Goal: Task Accomplishment & Management: Complete application form

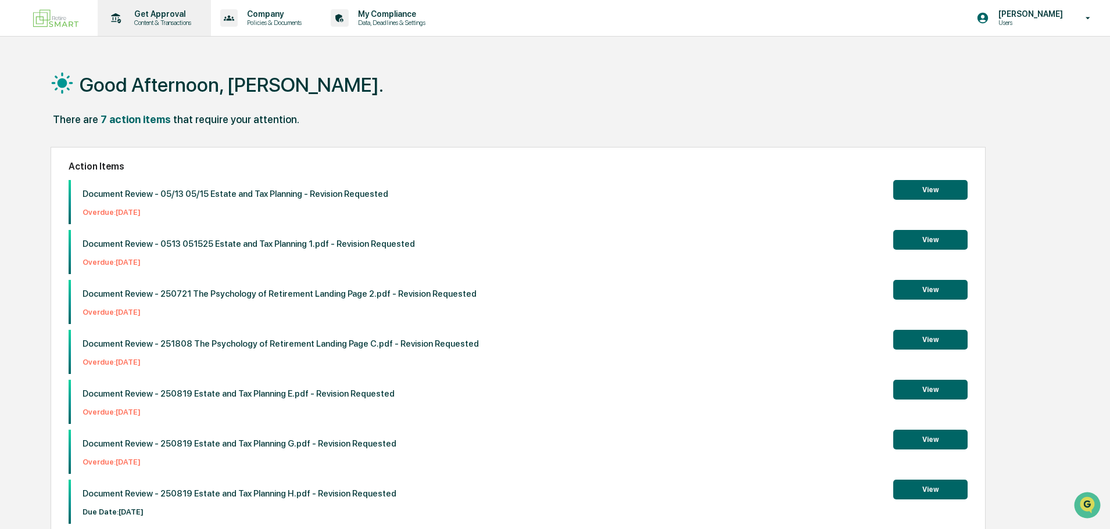
click at [152, 12] on p "Get Approval" at bounding box center [161, 13] width 72 height 9
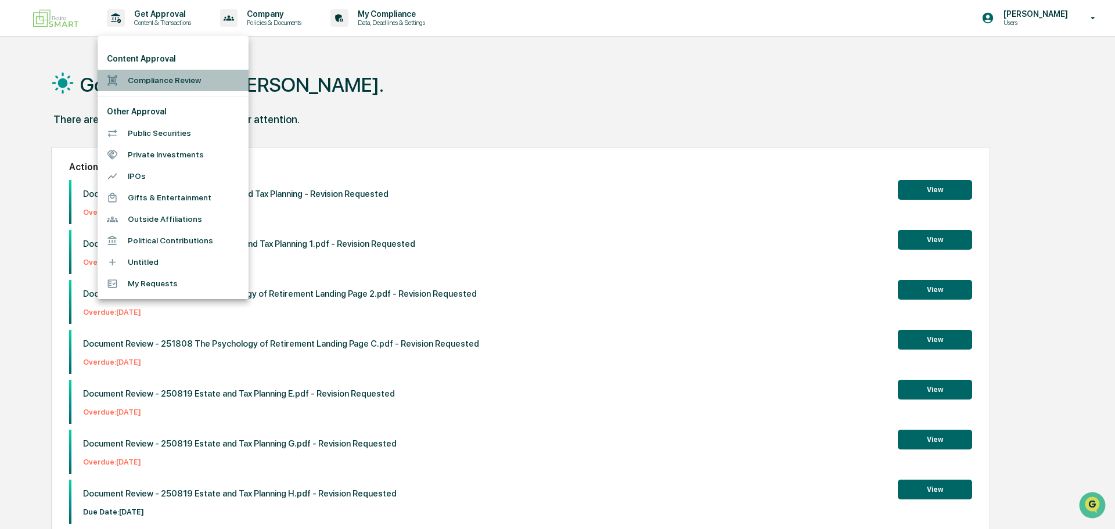
click at [173, 78] on li "Compliance Review" at bounding box center [173, 80] width 151 height 21
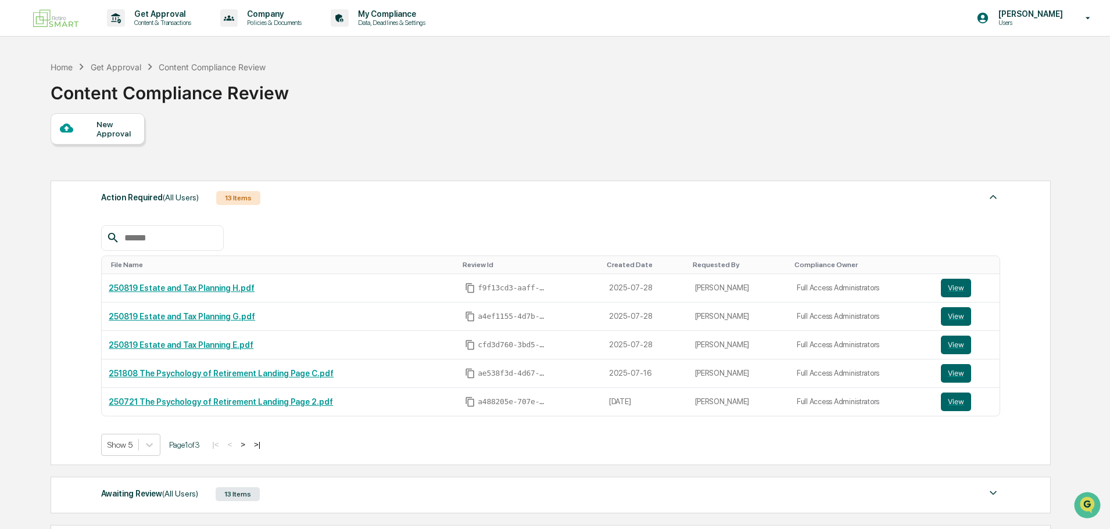
click at [105, 128] on div "New Approval" at bounding box center [115, 129] width 39 height 19
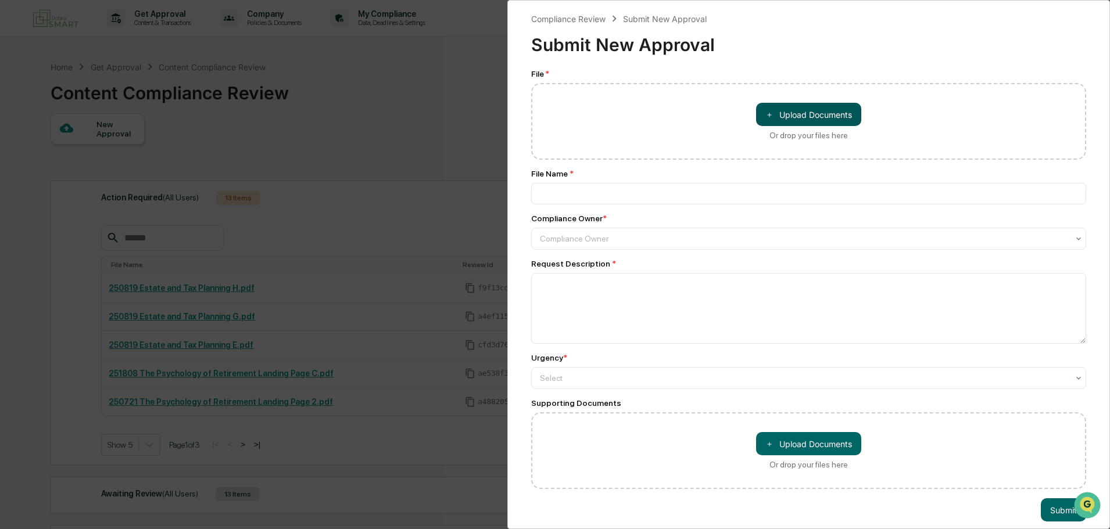
click at [769, 110] on span "＋" at bounding box center [769, 114] width 8 height 11
type input "**********"
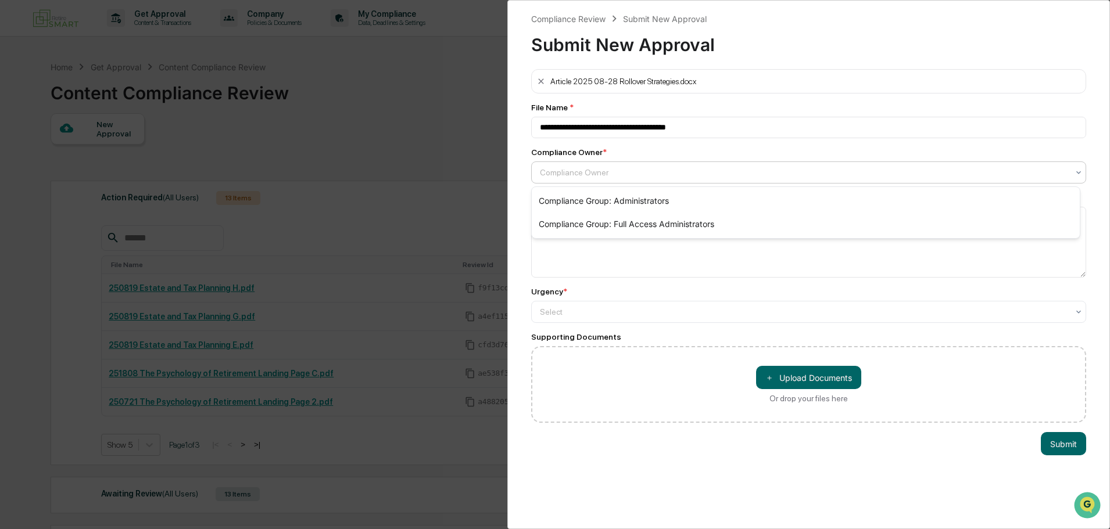
click at [583, 171] on div at bounding box center [804, 173] width 528 height 12
click at [609, 222] on div "Compliance Group: Full Access Administrators" at bounding box center [806, 224] width 548 height 23
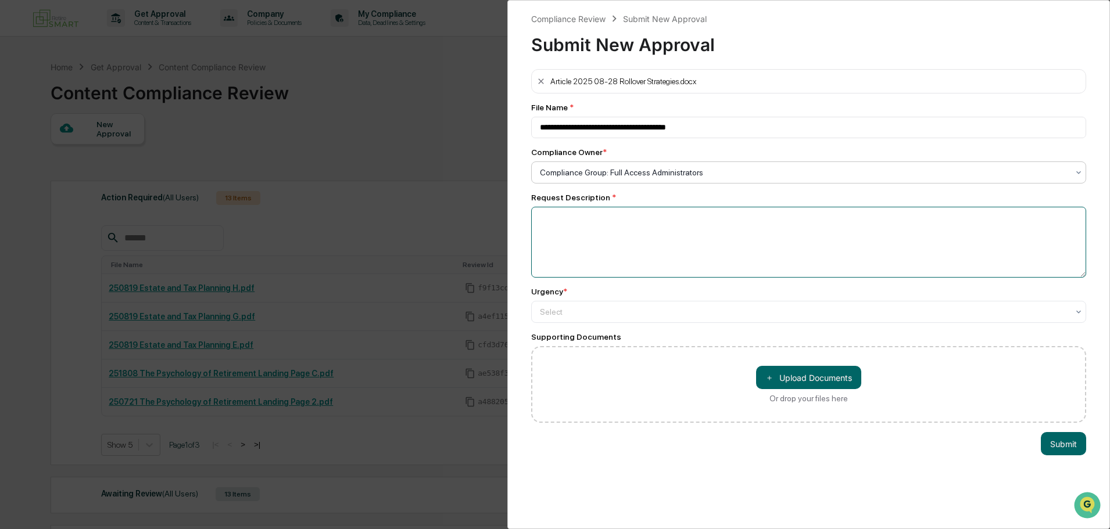
click at [568, 223] on textarea at bounding box center [808, 242] width 555 height 71
type textarea "**********"
click at [579, 178] on div at bounding box center [804, 173] width 528 height 12
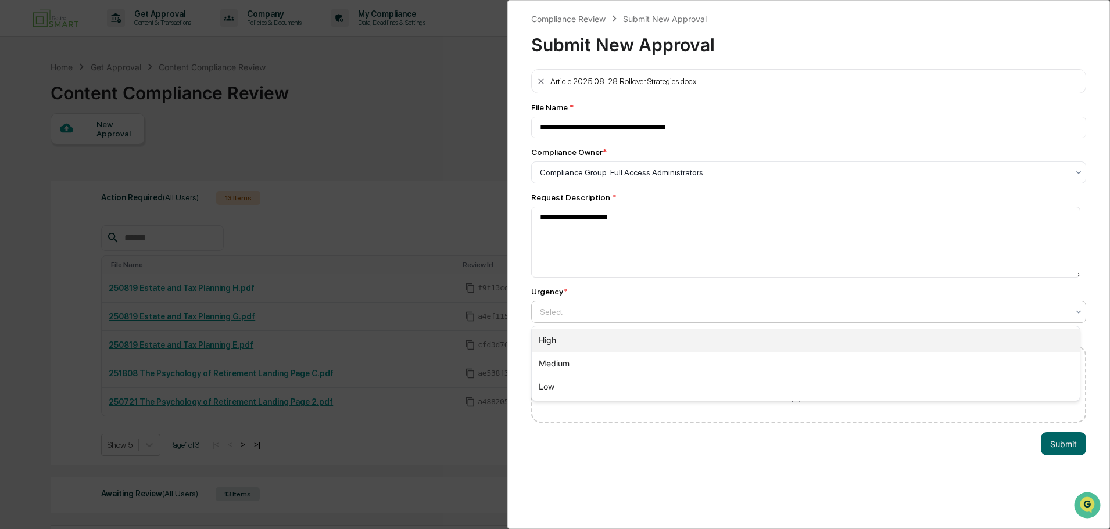
drag, startPoint x: 595, startPoint y: 340, endPoint x: 604, endPoint y: 368, distance: 28.8
click at [594, 340] on div "High" at bounding box center [806, 340] width 548 height 23
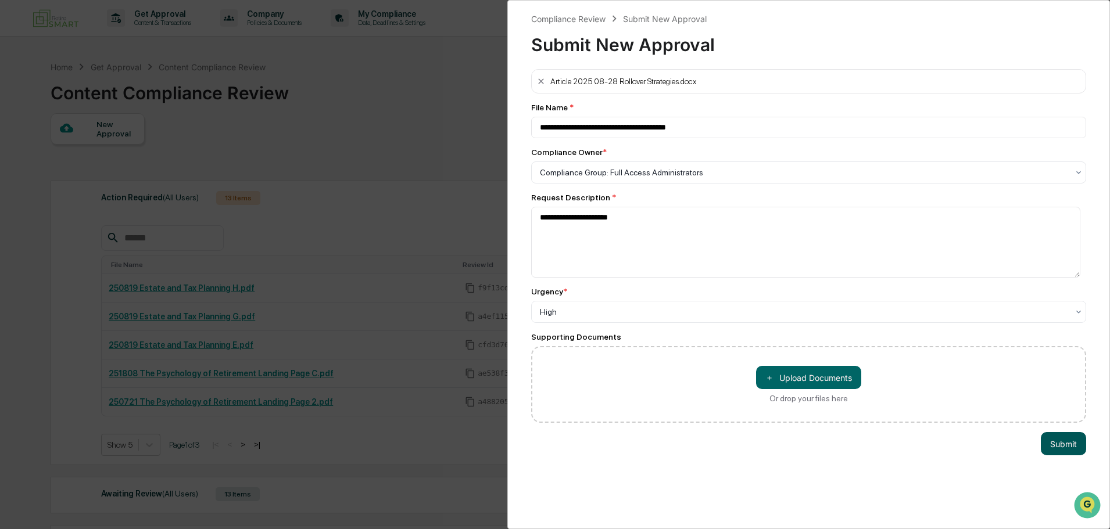
click at [1060, 451] on button "Submit" at bounding box center [1062, 443] width 45 height 23
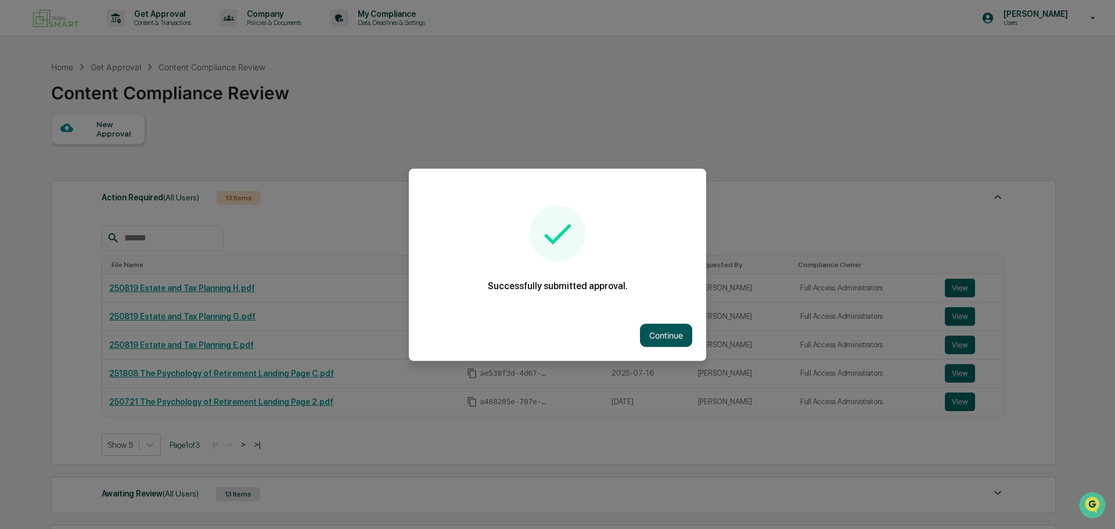
click at [666, 335] on button "Continue" at bounding box center [666, 335] width 52 height 23
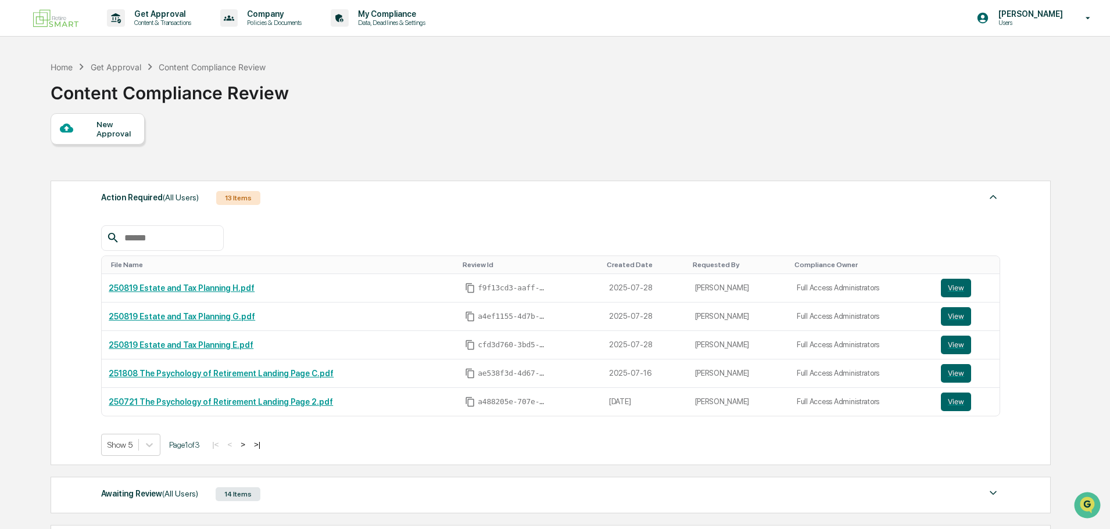
click at [106, 130] on div "New Approval" at bounding box center [115, 129] width 39 height 19
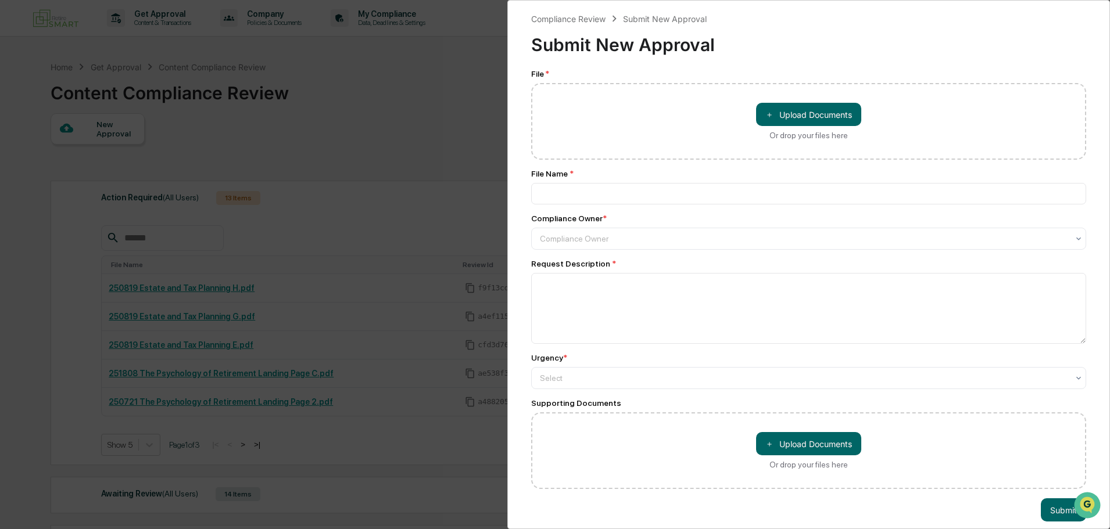
click at [342, 146] on div "Compliance Review Submit New Approval Submit New Approval File * ＋ Upload Docum…" at bounding box center [555, 264] width 1110 height 529
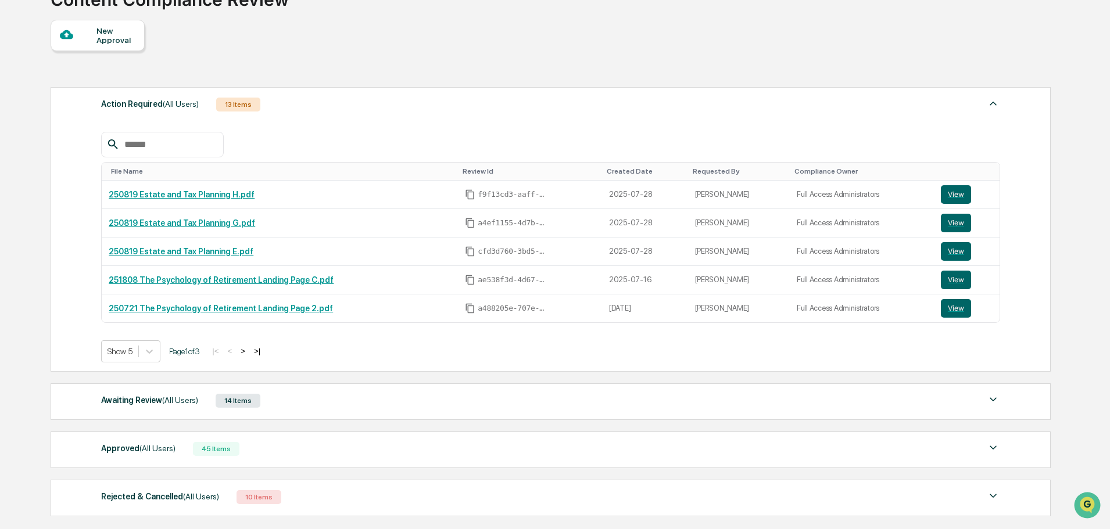
scroll to position [174, 0]
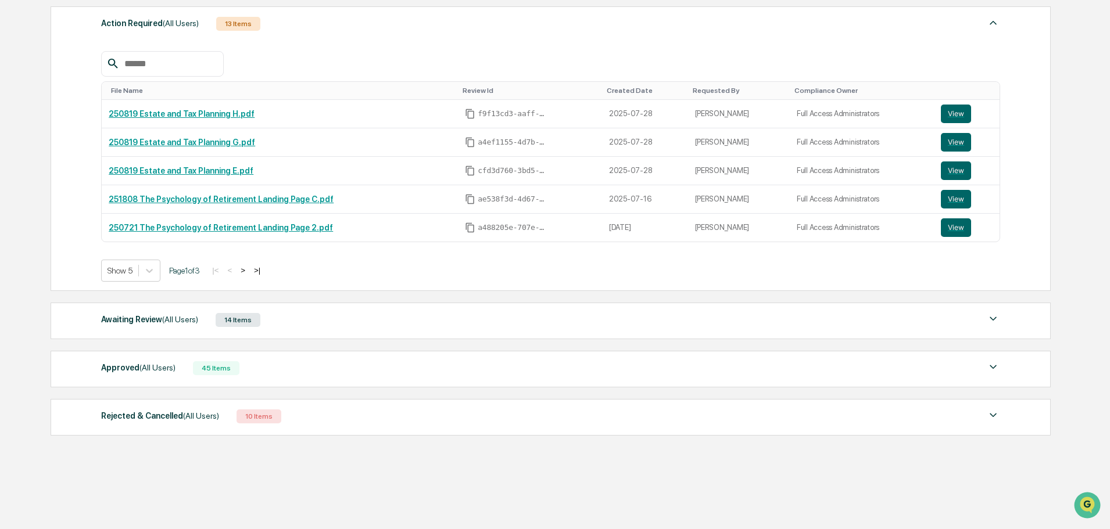
click at [180, 324] on span "(All Users)" at bounding box center [180, 319] width 36 height 9
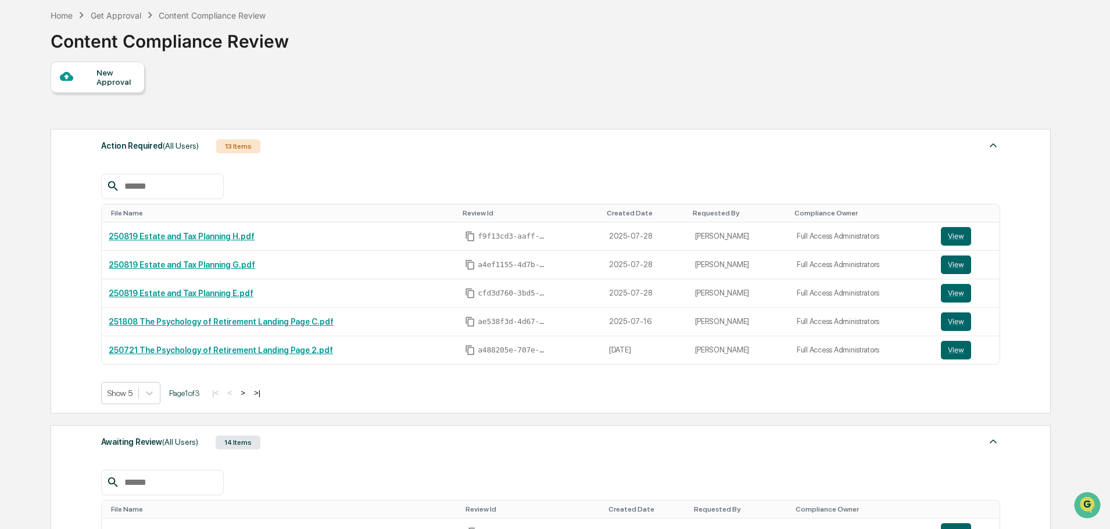
scroll to position [0, 0]
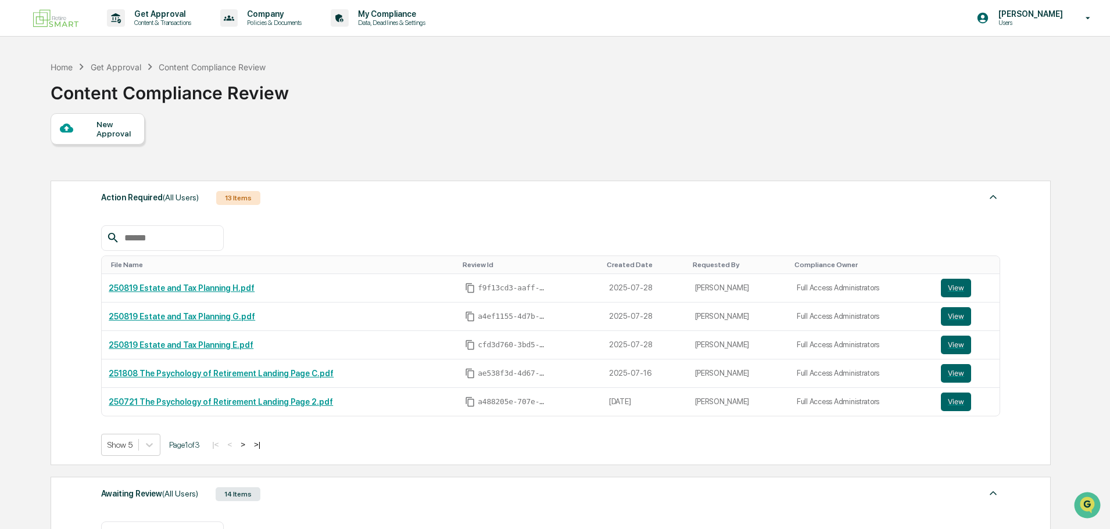
click at [96, 136] on div "New Approval" at bounding box center [115, 129] width 39 height 19
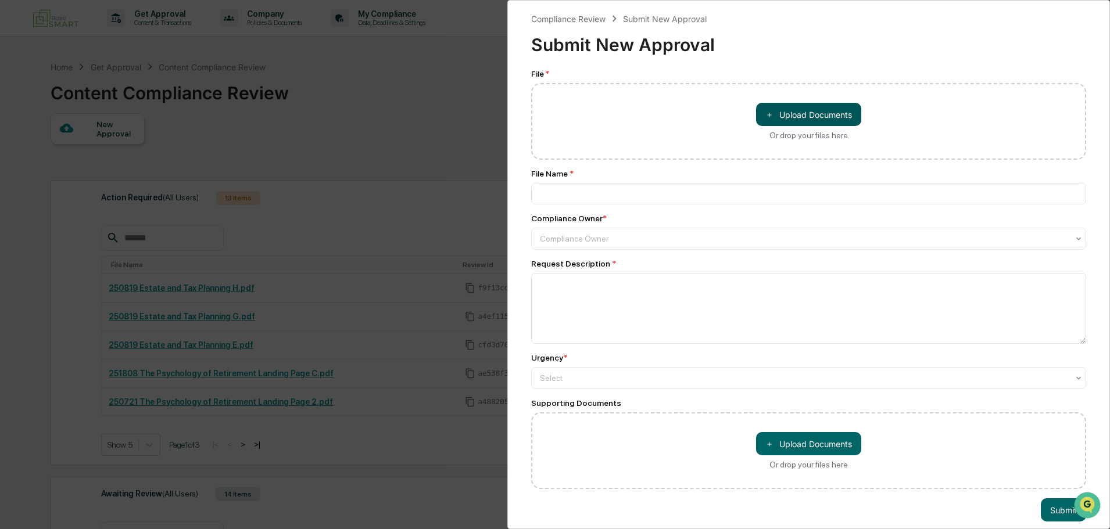
click at [812, 115] on button "＋ Upload Documents" at bounding box center [808, 114] width 105 height 23
type input "**********"
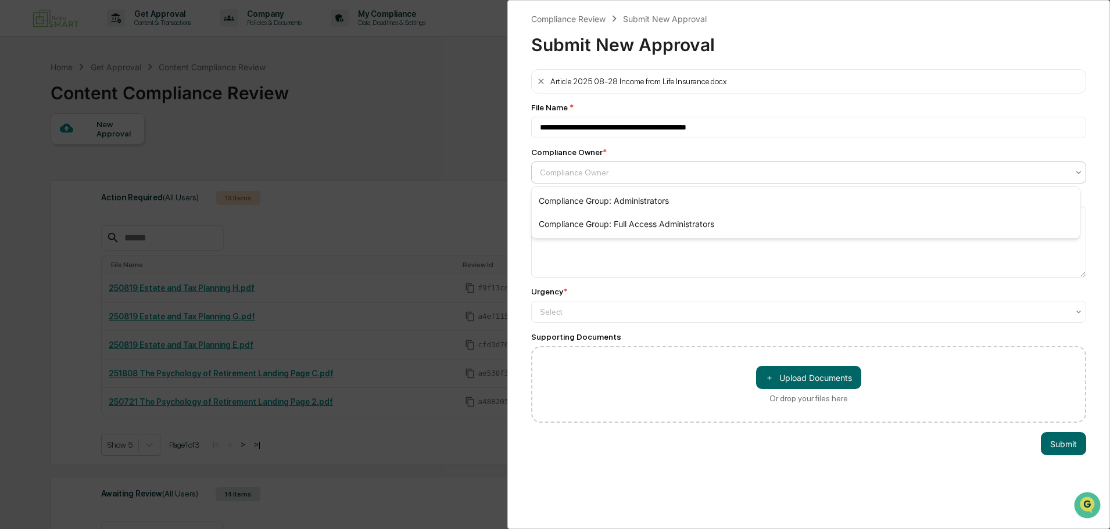
click at [641, 171] on div at bounding box center [804, 173] width 528 height 12
click at [638, 222] on div "Compliance Group: Full Access Administrators" at bounding box center [806, 224] width 548 height 23
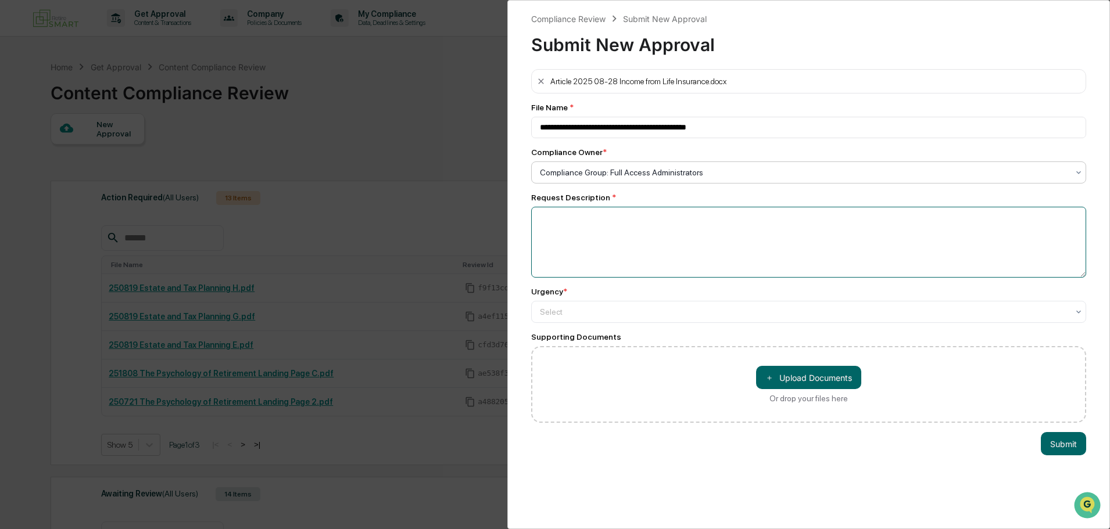
click at [603, 227] on textarea at bounding box center [808, 242] width 555 height 71
type textarea "**********"
click at [619, 178] on div at bounding box center [804, 173] width 528 height 12
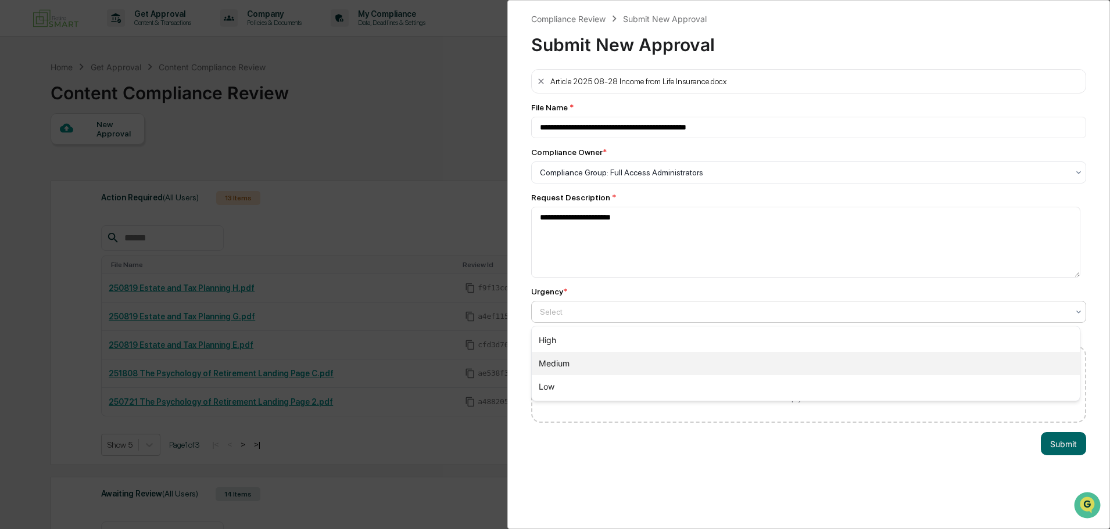
click at [615, 360] on div "Medium" at bounding box center [806, 363] width 548 height 23
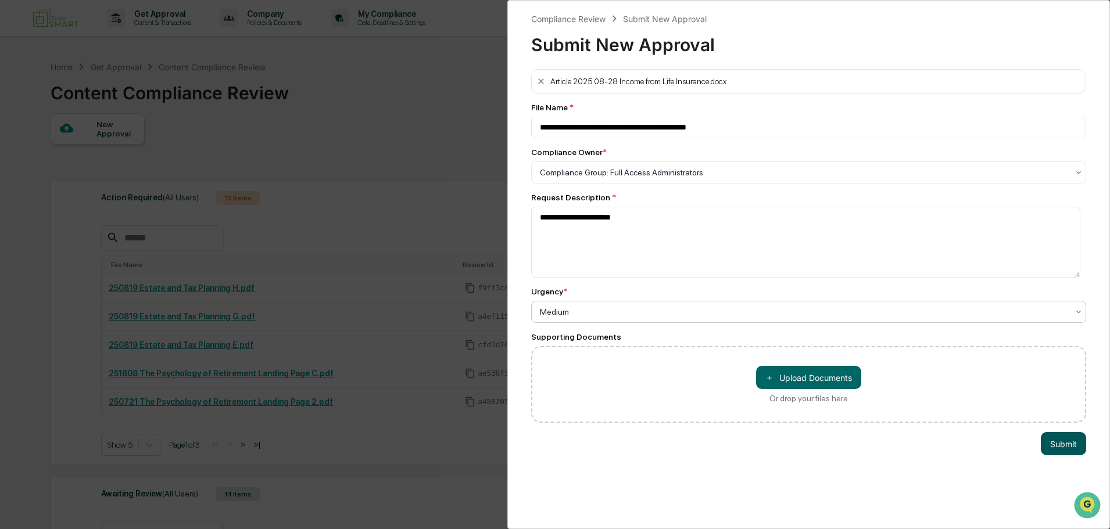
click at [1067, 443] on button "Submit" at bounding box center [1062, 443] width 45 height 23
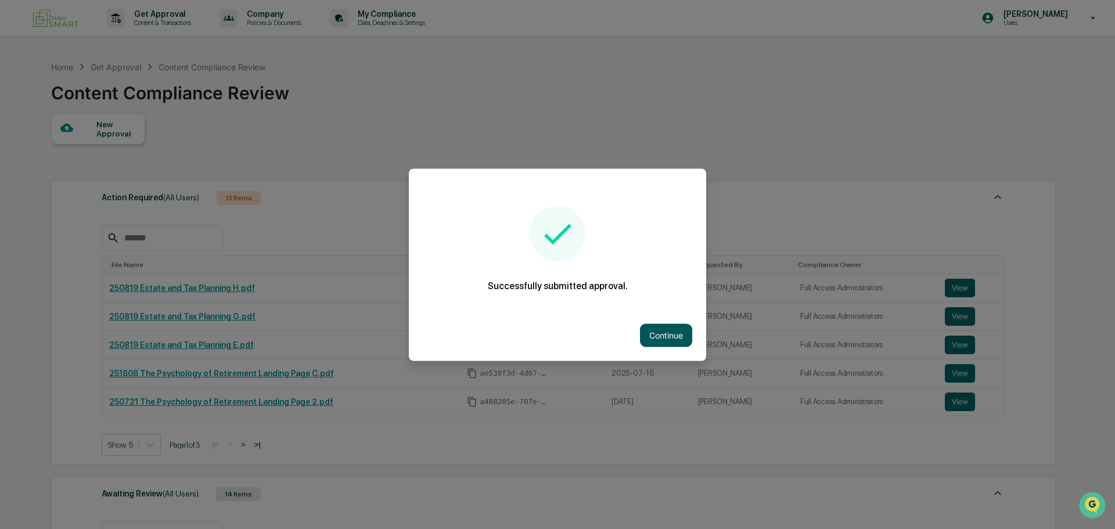
click at [667, 328] on button "Continue" at bounding box center [666, 335] width 52 height 23
